Goal: Transaction & Acquisition: Purchase product/service

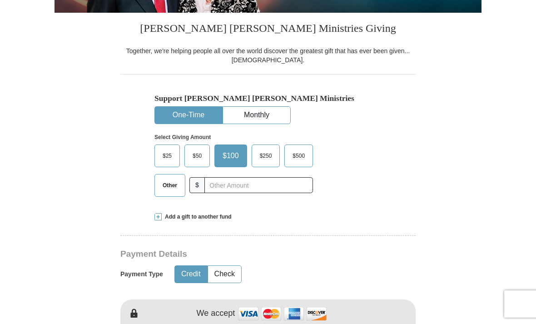
scroll to position [205, 0]
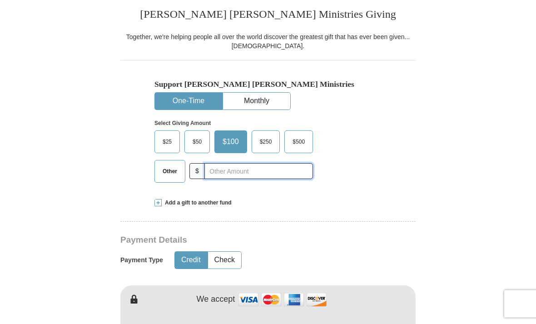
click at [234, 168] on input "text" at bounding box center [258, 171] width 109 height 16
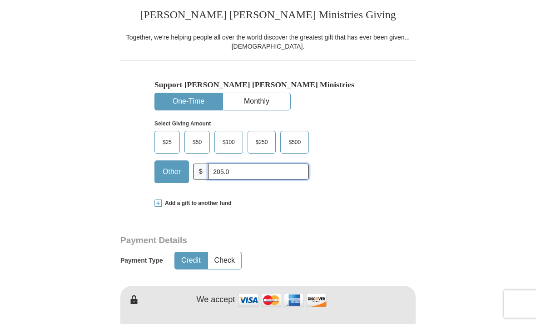
type input "205.00"
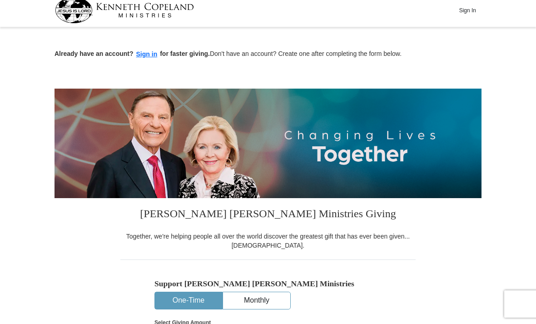
scroll to position [0, 0]
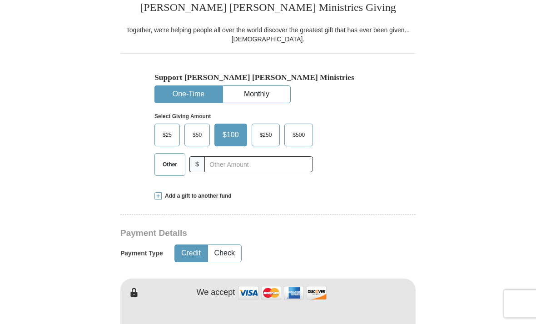
scroll to position [215, 0]
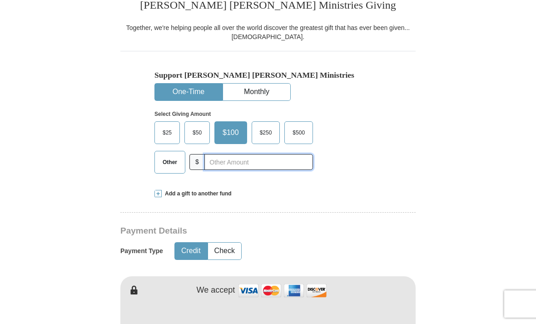
click at [229, 162] on input "text" at bounding box center [258, 162] width 109 height 16
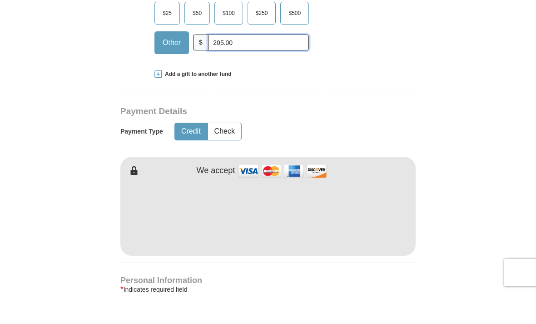
scroll to position [322, 0]
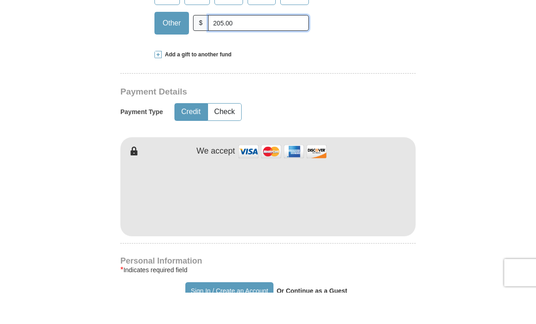
type input "205.00"
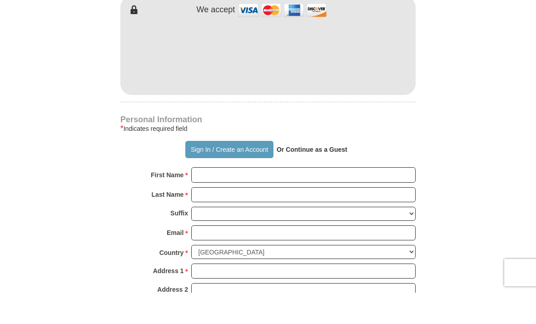
scroll to position [467, 0]
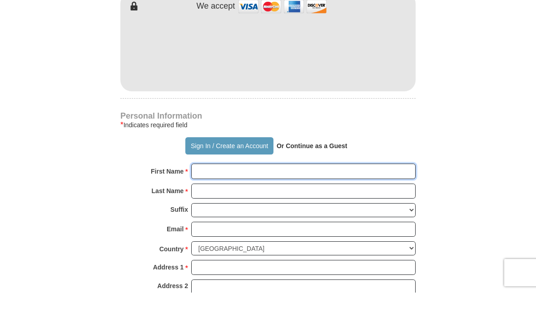
click at [207, 195] on input "First Name *" at bounding box center [303, 202] width 224 height 15
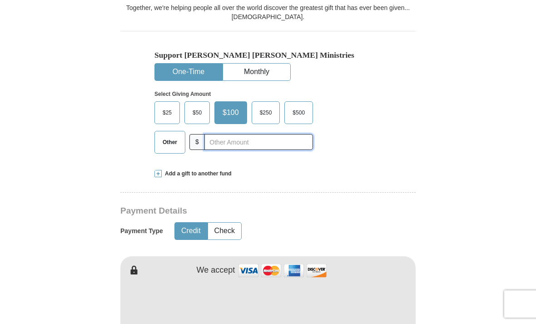
click at [226, 145] on input "text" at bounding box center [258, 142] width 109 height 16
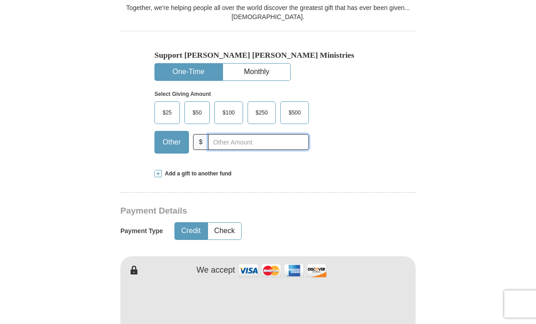
scroll to position [234, 0]
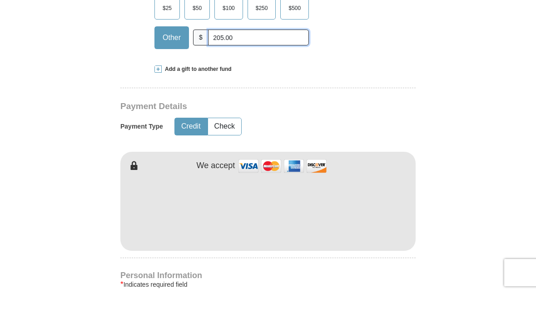
type input "205.00"
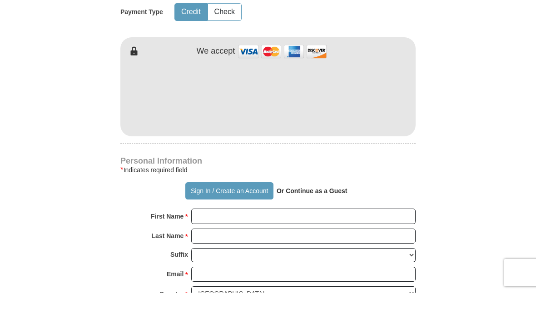
scroll to position [431, 0]
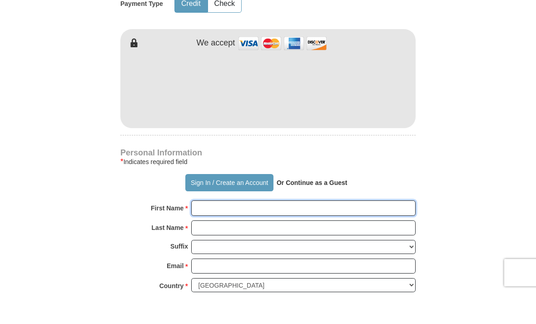
click at [214, 232] on input "First Name *" at bounding box center [303, 239] width 224 height 15
type input "Robert and Frances"
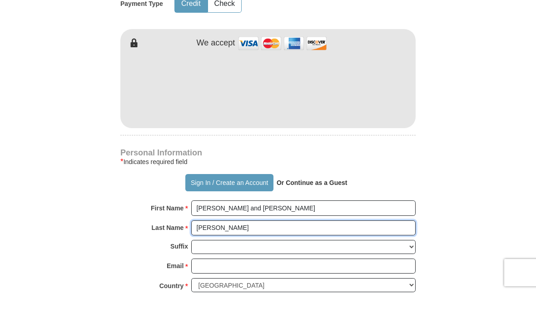
type input "Glaski"
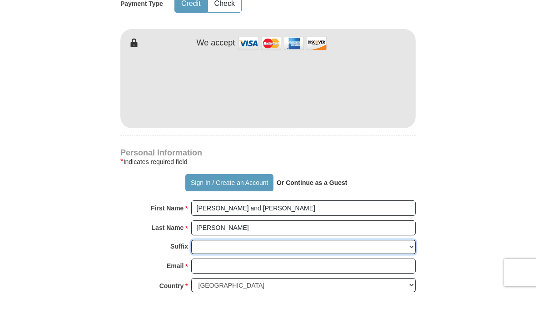
scroll to position [462, 0]
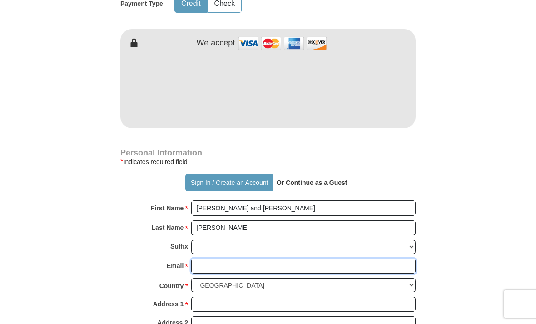
click at [214, 262] on input "Email *" at bounding box center [303, 265] width 224 height 15
type input "glaskif@gmail.com"
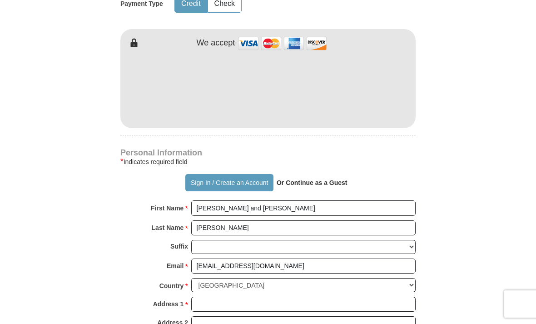
click at [471, 312] on form "Already have an account? Sign in for faster giving. Don't have an account? Crea…" at bounding box center [267, 119] width 427 height 1090
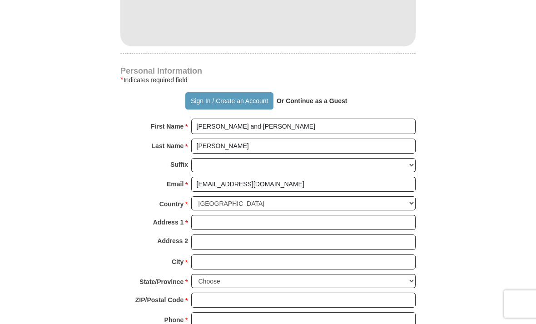
scroll to position [544, 0]
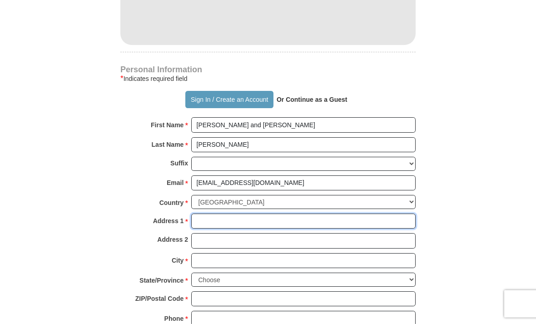
click at [212, 218] on input "Address 1 *" at bounding box center [303, 221] width 224 height 15
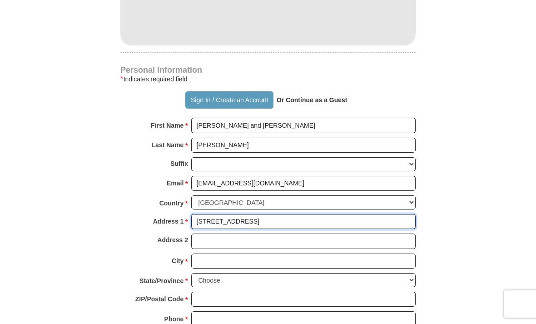
type input "5024 Shamrock Ave NW"
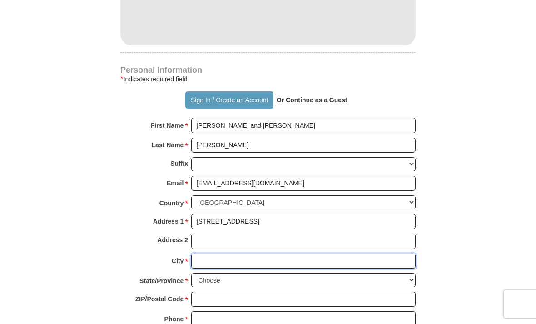
click at [221, 257] on input "City *" at bounding box center [303, 260] width 224 height 15
type input "N. Canton"
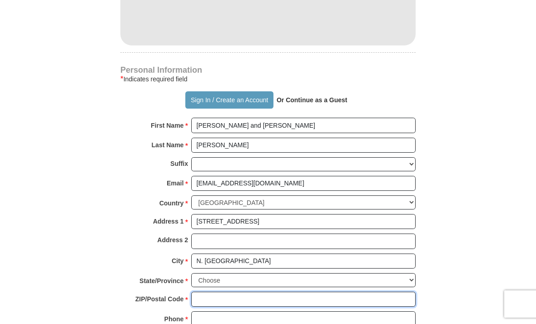
click at [208, 293] on input "ZIP/Postal Code *" at bounding box center [303, 299] width 224 height 15
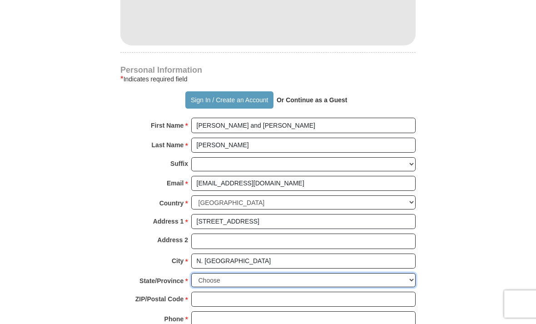
click at [217, 273] on select "Choose Alabama Alaska American Samoa Arizona Arkansas Armed Forces Americas Arm…" at bounding box center [303, 280] width 224 height 14
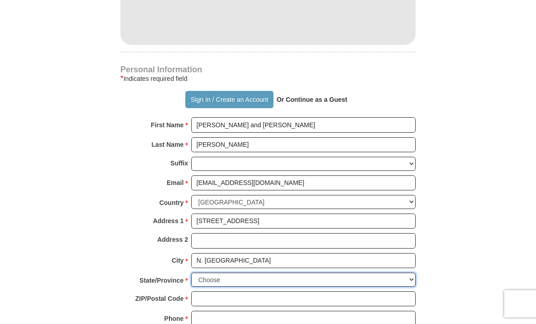
select select "OH"
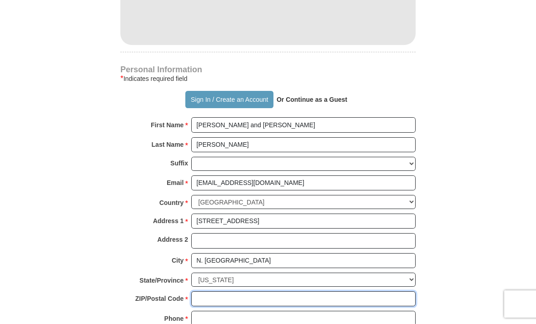
click at [213, 292] on input "ZIP/Postal Code *" at bounding box center [303, 298] width 224 height 15
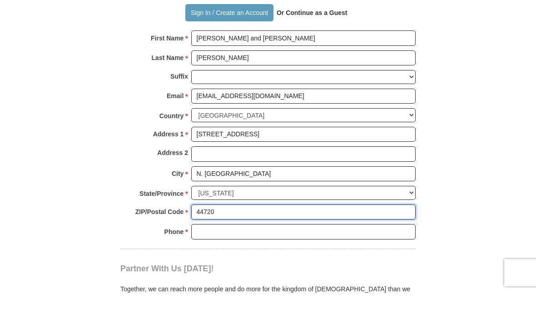
scroll to position [602, 0]
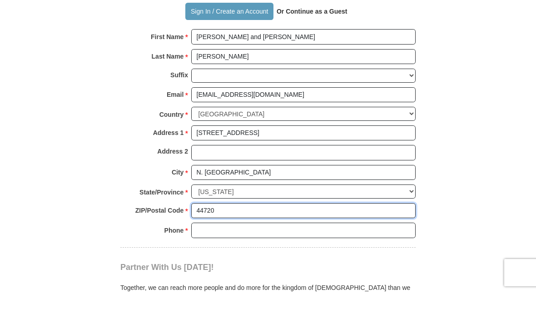
type input "44720"
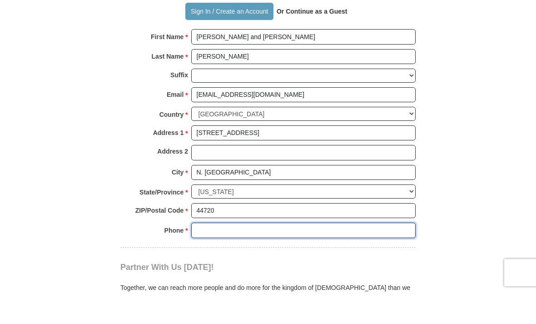
click at [205, 254] on input "Phone * *" at bounding box center [303, 261] width 224 height 15
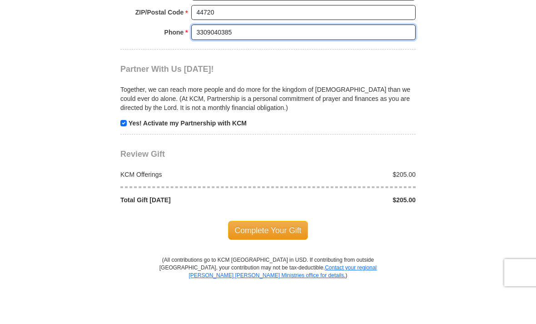
scroll to position [802, 0]
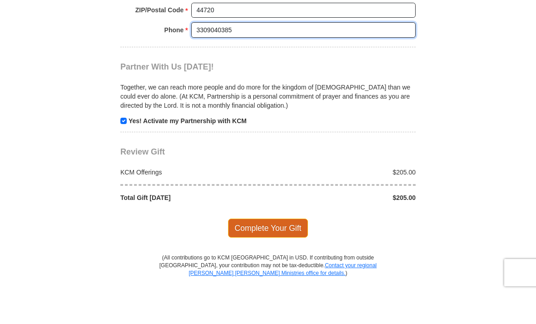
type input "3309040385"
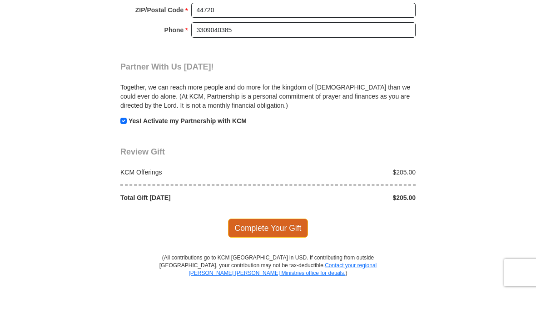
click at [280, 250] on span "Complete Your Gift" at bounding box center [268, 259] width 80 height 19
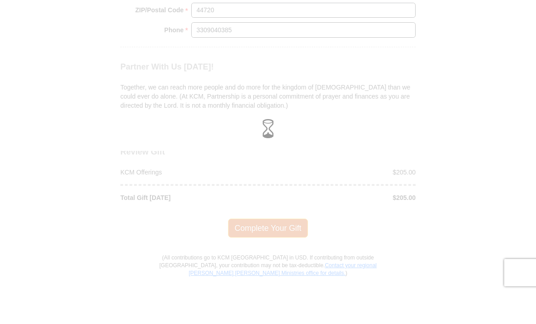
scroll to position [833, 0]
